Goal: Navigation & Orientation: Find specific page/section

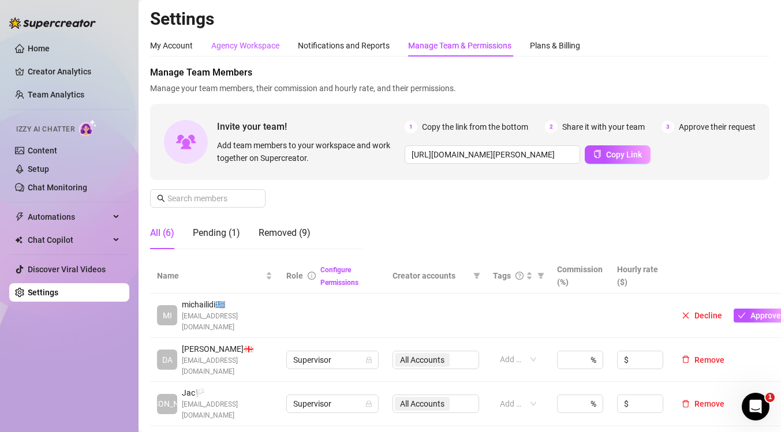
click at [237, 48] on div "Agency Workspace" at bounding box center [245, 45] width 68 height 13
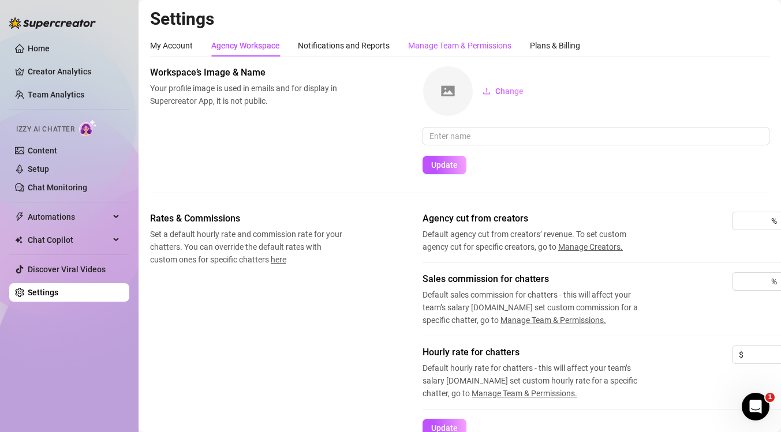
click at [443, 46] on div "Manage Team & Permissions" at bounding box center [459, 45] width 103 height 13
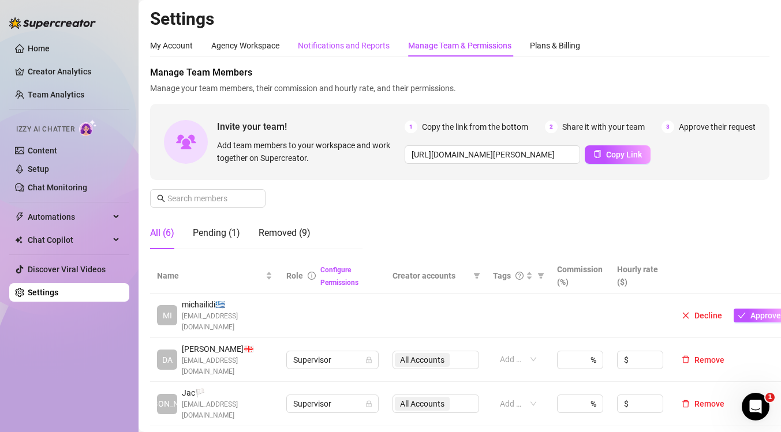
click at [361, 42] on div "Notifications and Reports" at bounding box center [344, 45] width 92 height 13
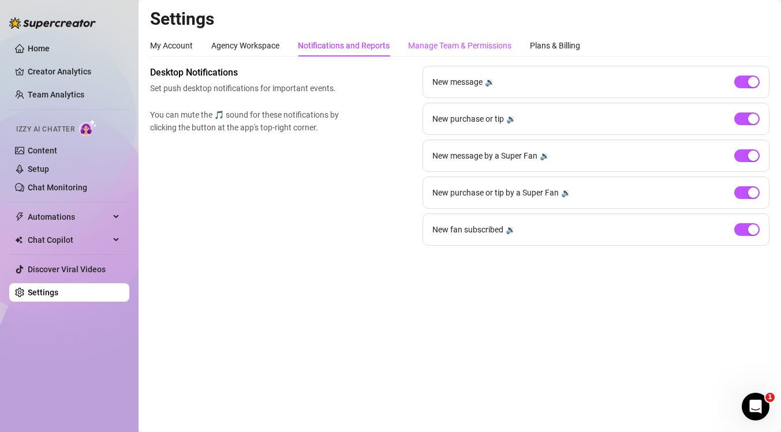
click at [474, 44] on div "Manage Team & Permissions" at bounding box center [459, 45] width 103 height 13
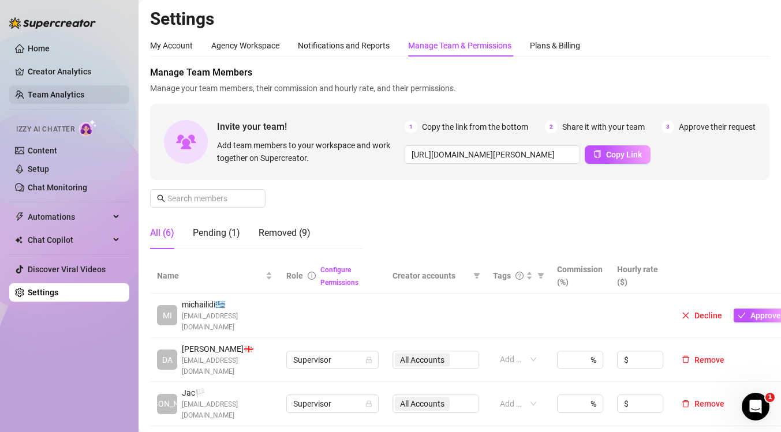
click at [64, 92] on link "Team Analytics" at bounding box center [56, 94] width 57 height 9
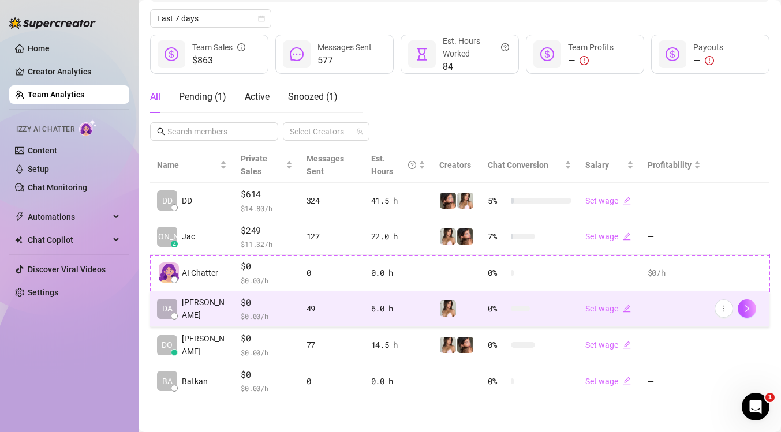
scroll to position [129, 0]
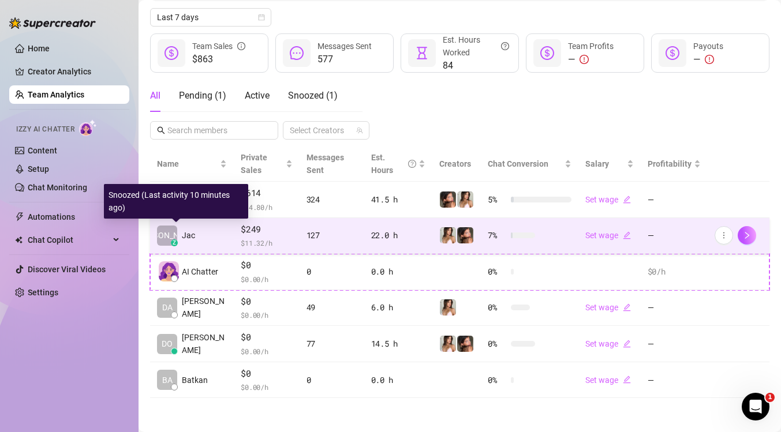
click at [177, 244] on div "z" at bounding box center [174, 243] width 7 height 7
